Goal: Information Seeking & Learning: Understand process/instructions

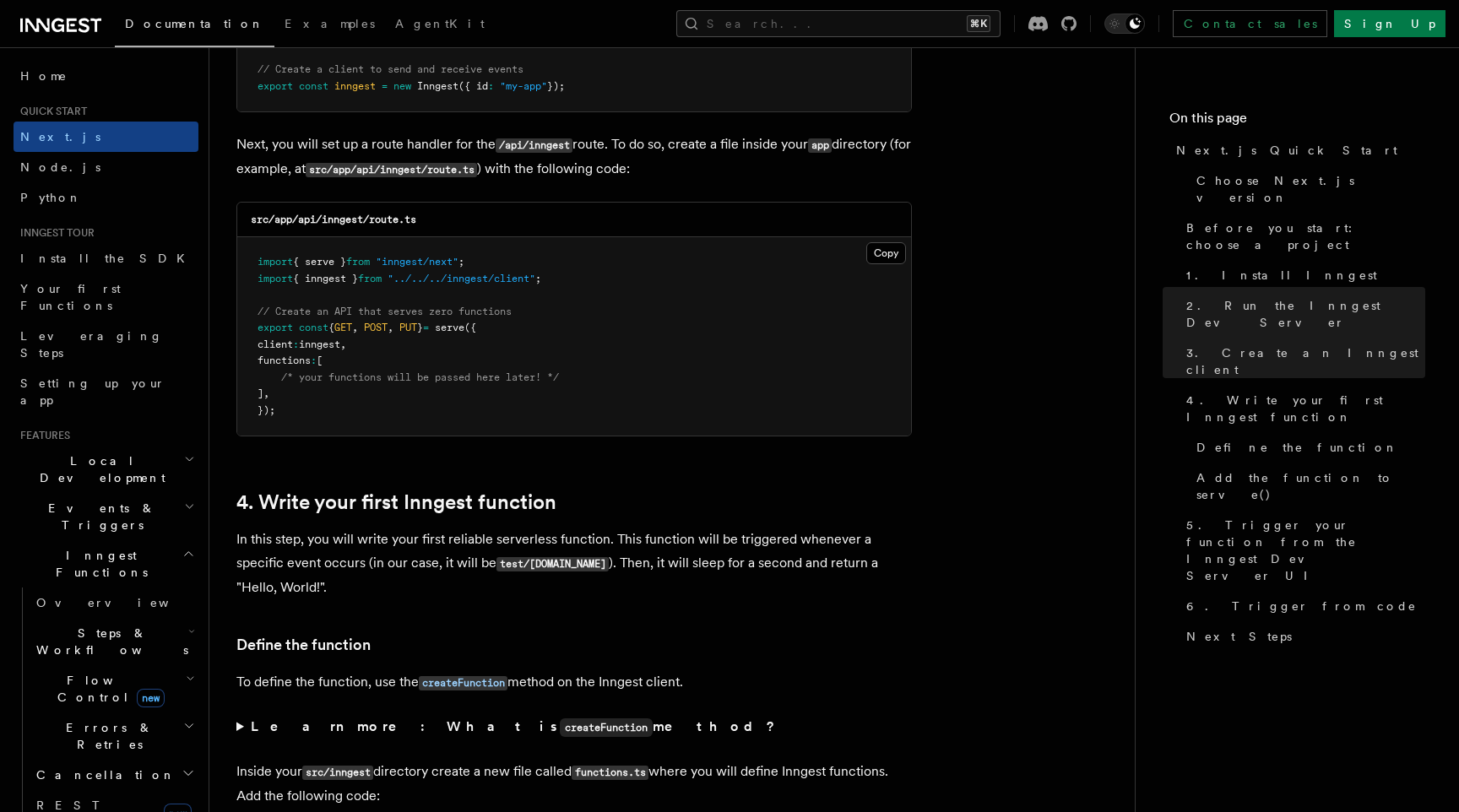
scroll to position [2304, 0]
drag, startPoint x: 255, startPoint y: 328, endPoint x: 446, endPoint y: 334, distance: 191.1
click at [446, 334] on pre "import { serve } from "inngest/next" ; import { inngest } from "../../../innges…" at bounding box center [574, 335] width 674 height 198
copy span "export const { GET , POST , PUT }"
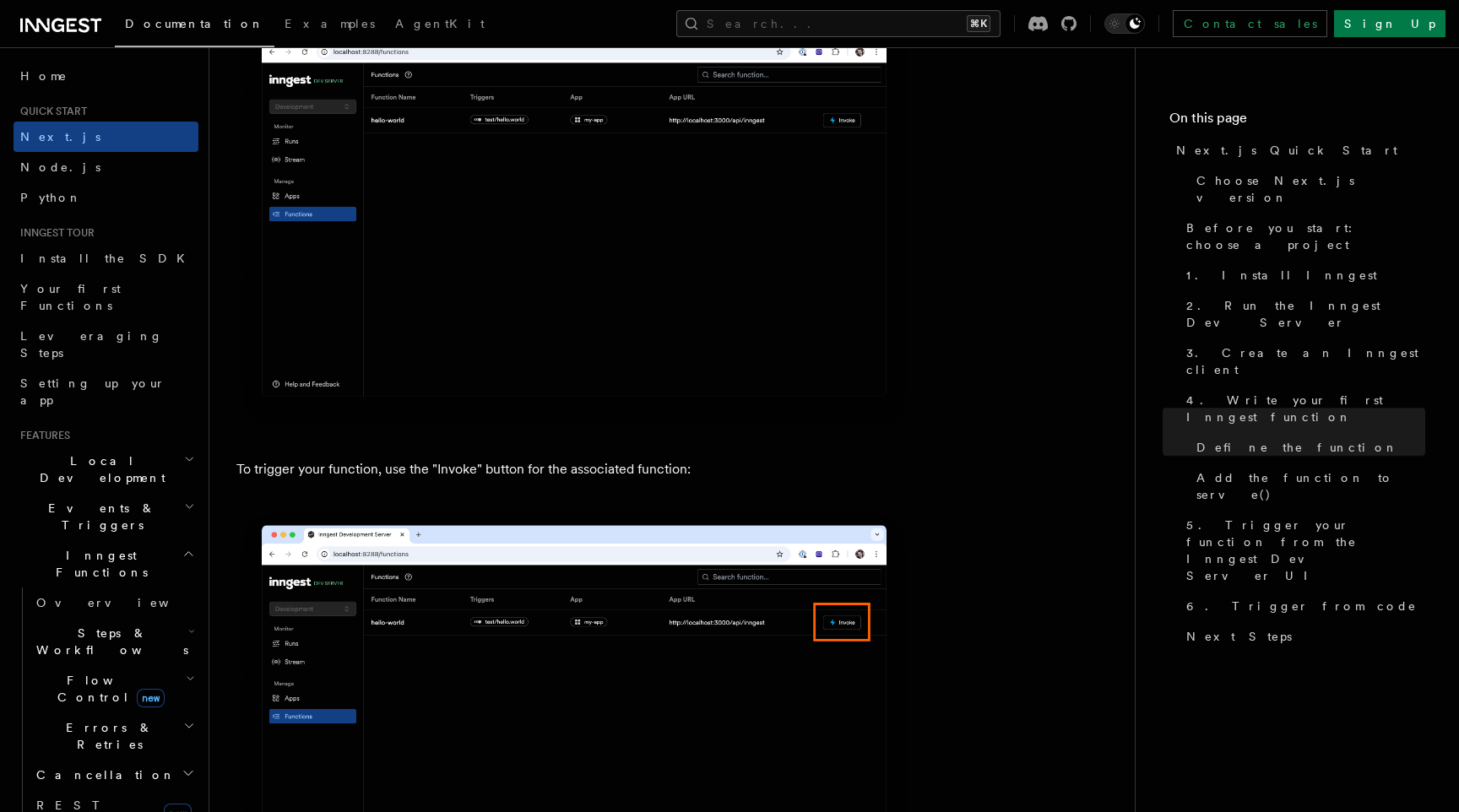
scroll to position [4187, 0]
